Goal: Task Accomplishment & Management: Use online tool/utility

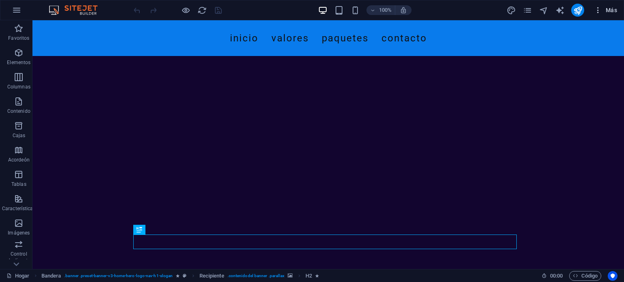
click at [617, 9] on font "Más" at bounding box center [611, 10] width 11 height 7
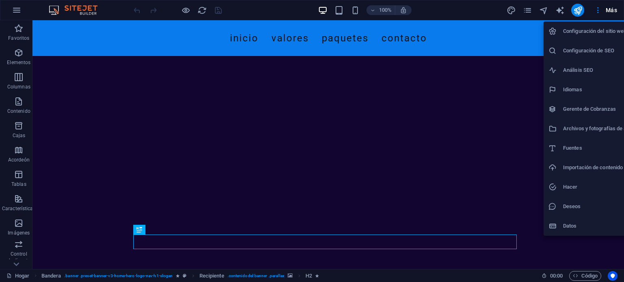
click at [572, 32] on font "Configuración del sitio web" at bounding box center [595, 31] width 64 height 6
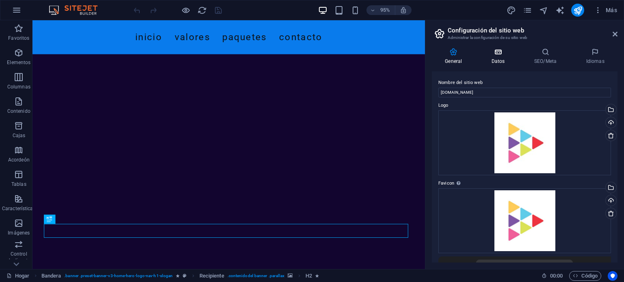
click at [494, 54] on icon at bounding box center [498, 52] width 39 height 8
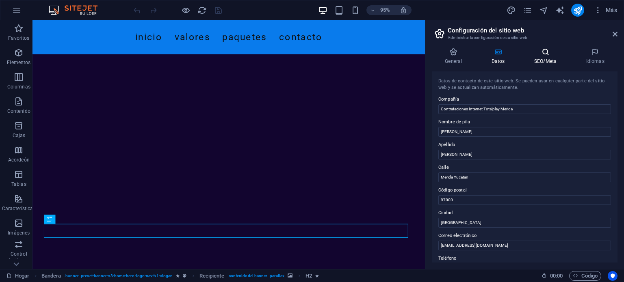
click at [540, 55] on icon at bounding box center [545, 52] width 49 height 8
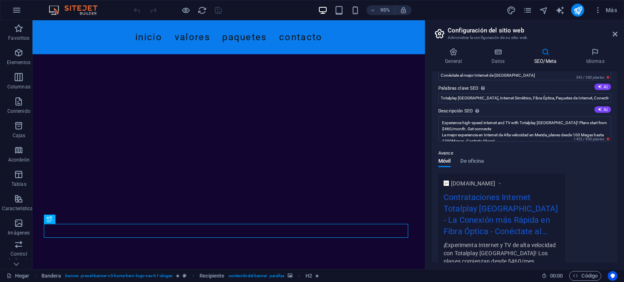
scroll to position [6, 0]
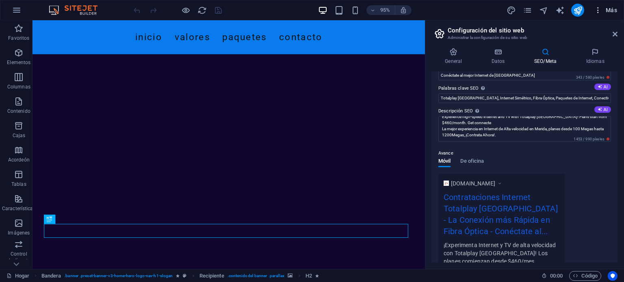
click at [609, 10] on font "Más" at bounding box center [611, 10] width 11 height 7
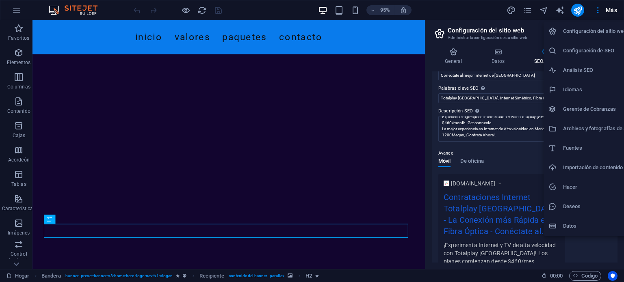
click at [558, 65] on li "Análisis SEO" at bounding box center [595, 71] width 102 height 20
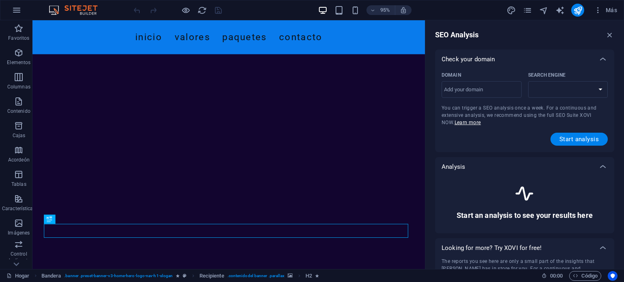
select select "[DOMAIN_NAME]"
click at [462, 89] on input "Dominio ​" at bounding box center [482, 89] width 80 height 13
type input "[DOMAIN_NAME]"
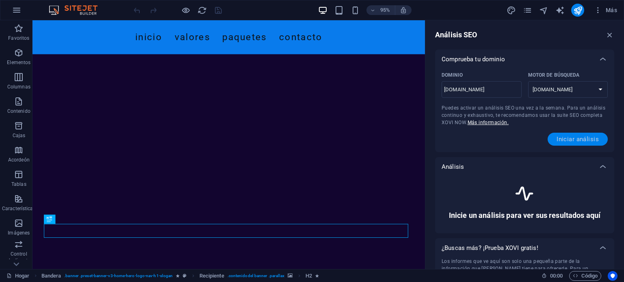
click at [574, 140] on font "Iniciar análisis" at bounding box center [578, 139] width 42 height 7
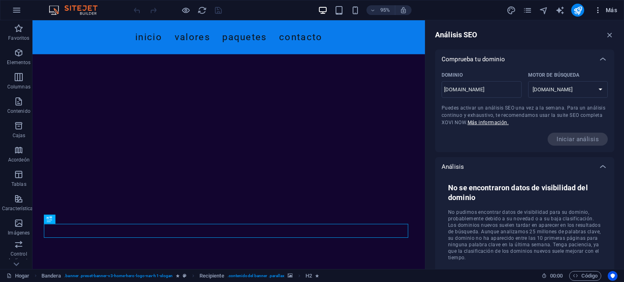
click at [612, 13] on font "Más" at bounding box center [611, 10] width 11 height 7
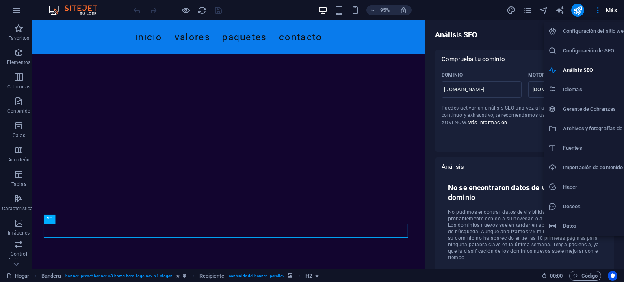
click at [581, 50] on font "Configuración de SEO" at bounding box center [588, 51] width 51 height 6
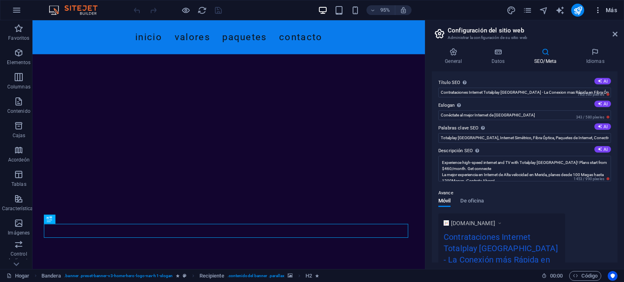
click at [610, 9] on font "Más" at bounding box center [611, 10] width 11 height 7
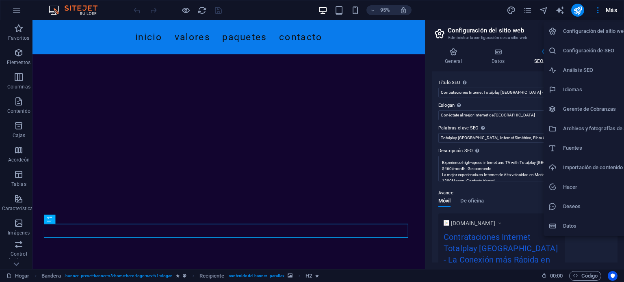
click at [587, 67] on font "Análisis SEO" at bounding box center [578, 70] width 30 height 6
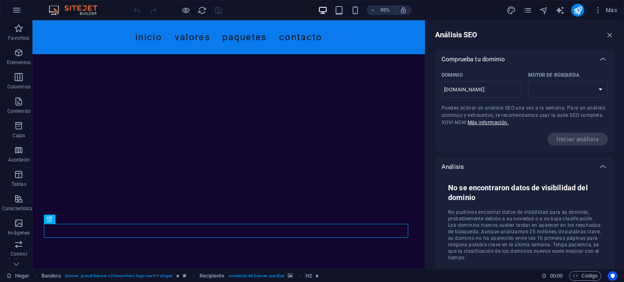
select select "[DOMAIN_NAME]"
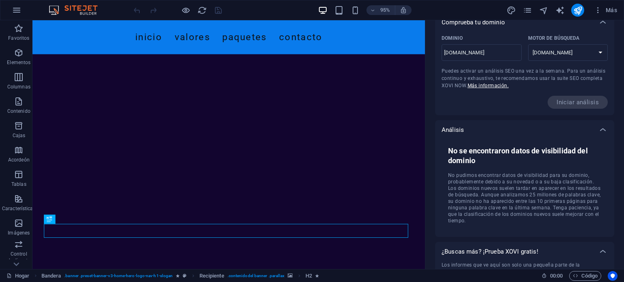
scroll to position [37, 0]
click at [608, 13] on span "Más" at bounding box center [605, 10] width 23 height 8
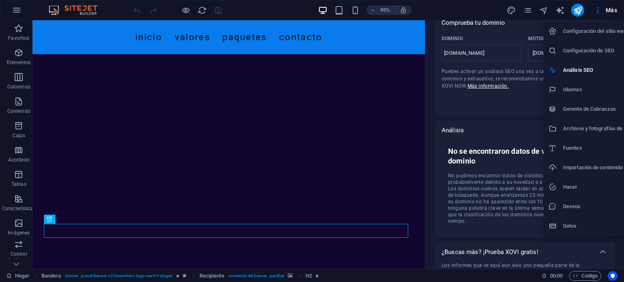
click at [577, 45] on li "Configuración de SEO" at bounding box center [595, 51] width 102 height 20
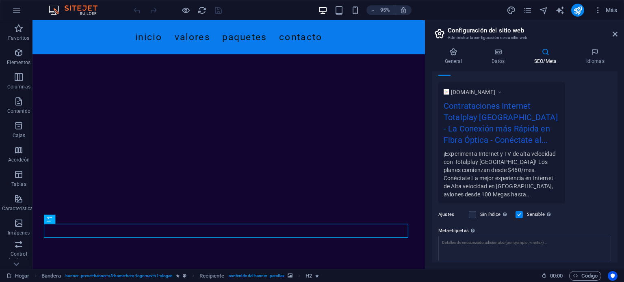
scroll to position [0, 0]
